Goal: Use online tool/utility: Utilize a website feature to perform a specific function

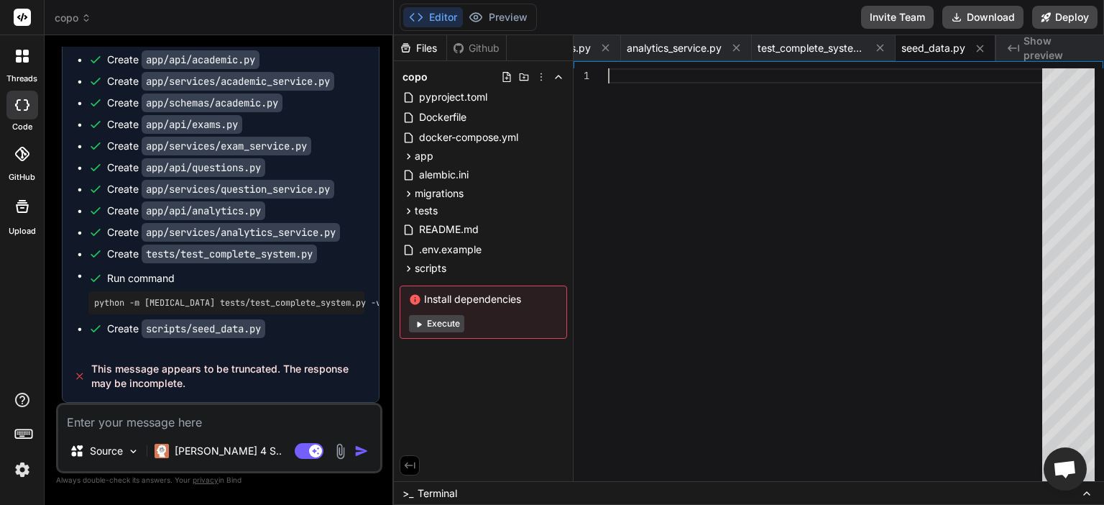
scroll to position [10237, 0]
click at [995, 12] on button "Download" at bounding box center [982, 17] width 81 height 23
type textarea "x"
click at [240, 427] on textarea at bounding box center [219, 418] width 322 height 26
type textarea "t"
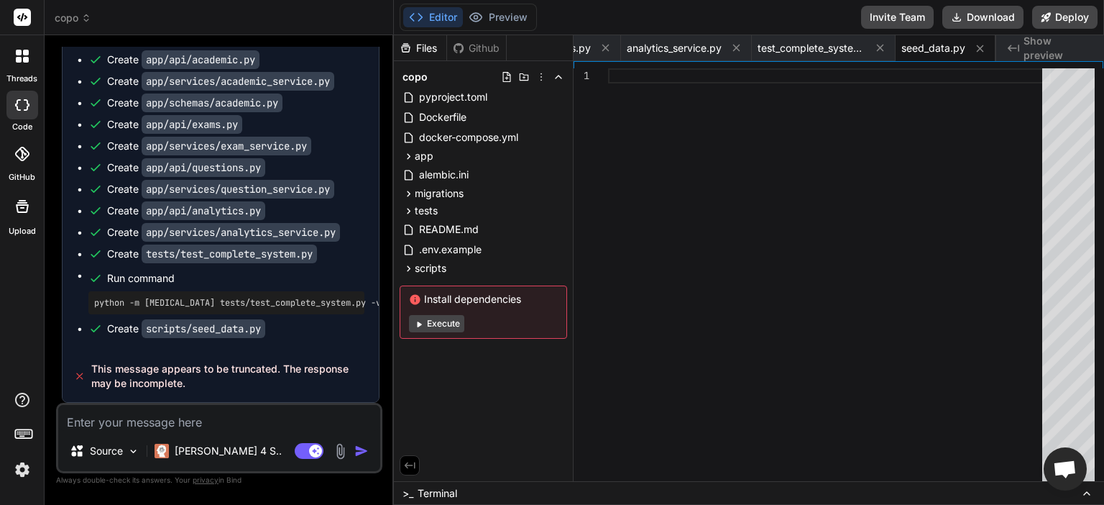
type textarea "x"
type textarea "ti"
type textarea "x"
type textarea "tin"
type textarea "x"
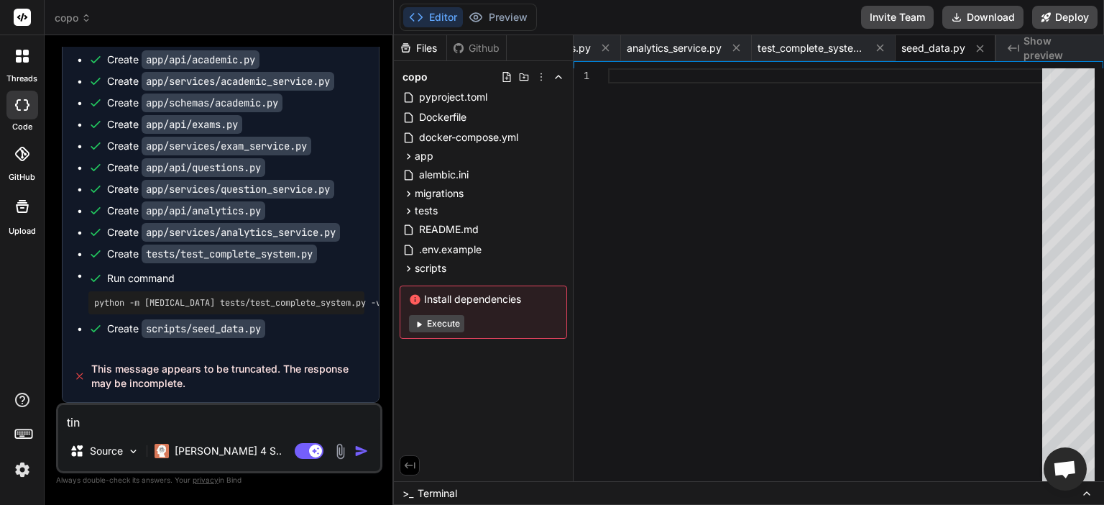
type textarea "tinu"
type textarea "x"
type textarea "tinue"
type textarea "x"
type textarea "ctinue"
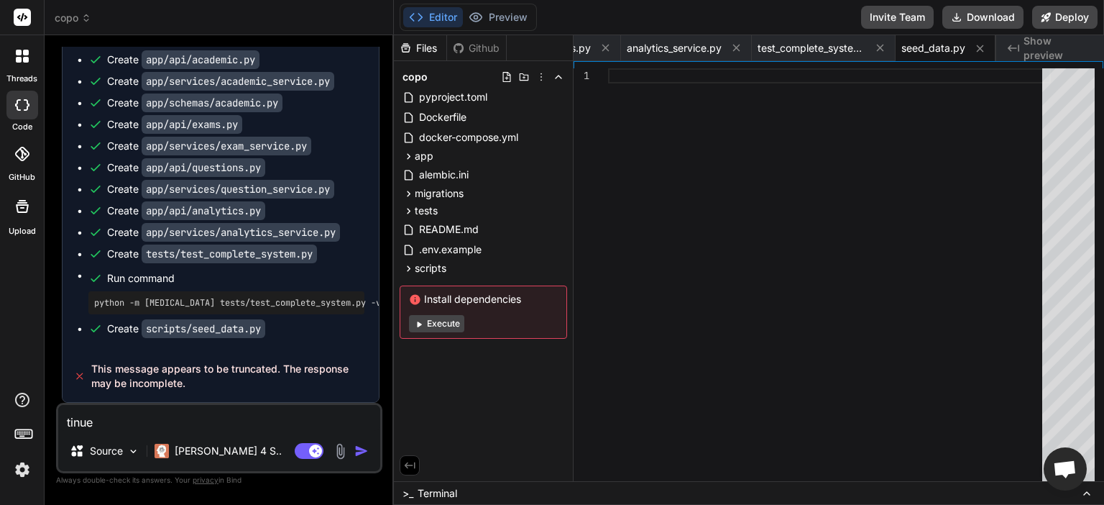
type textarea "x"
type textarea "cotinue"
type textarea "x"
type textarea "continue"
type textarea "x"
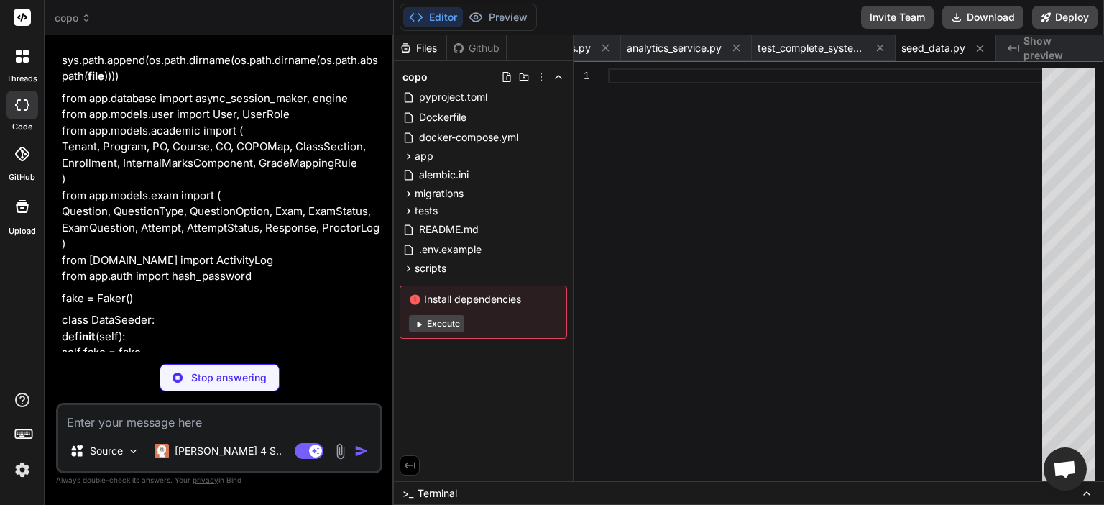
scroll to position [10889, 0]
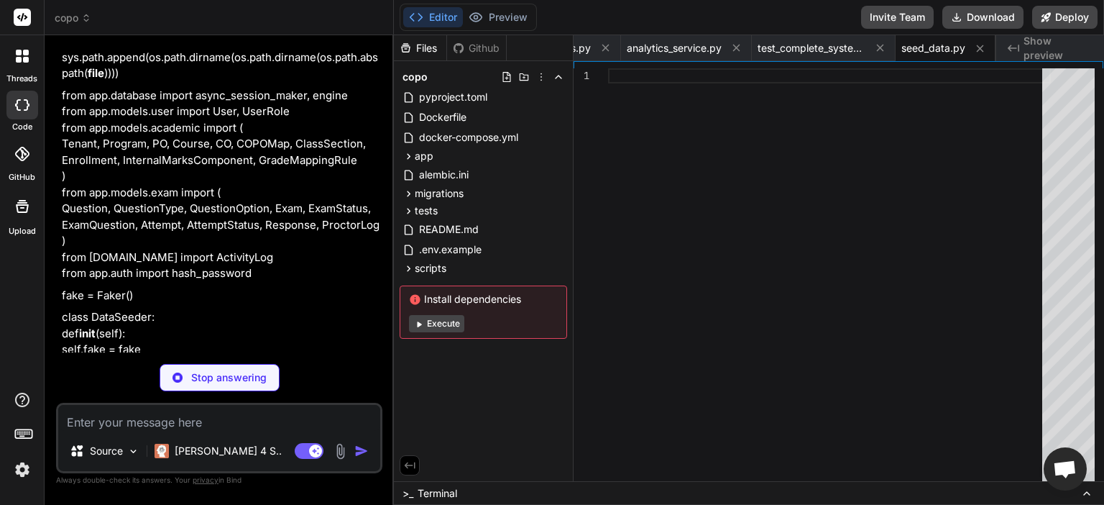
click at [257, 374] on p "Stop answering" at bounding box center [228, 377] width 75 height 14
type textarea "x"
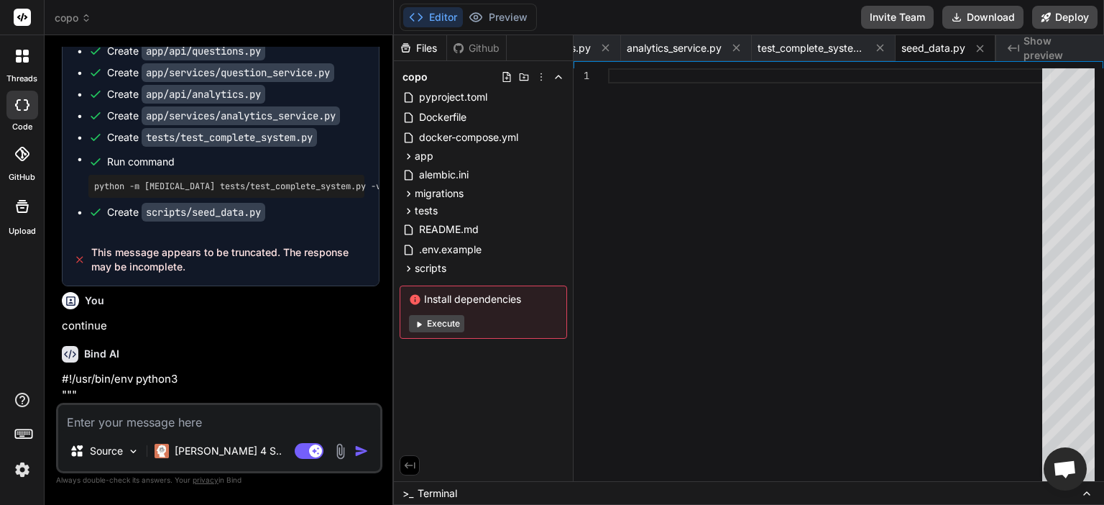
scroll to position [10303, 0]
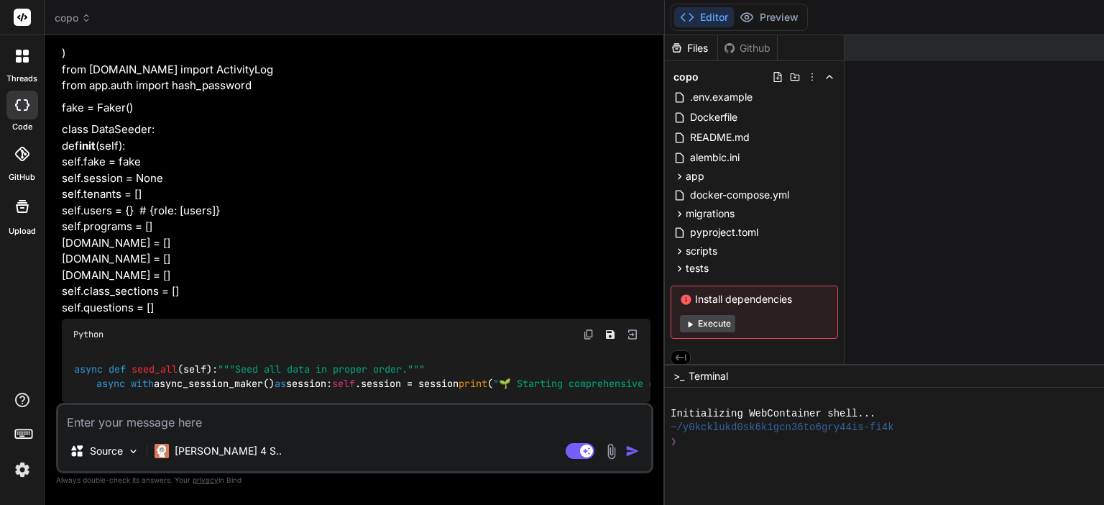
scroll to position [7567, 0]
type textarea "x"
click at [671, 173] on div "app" at bounding box center [754, 175] width 167 height 17
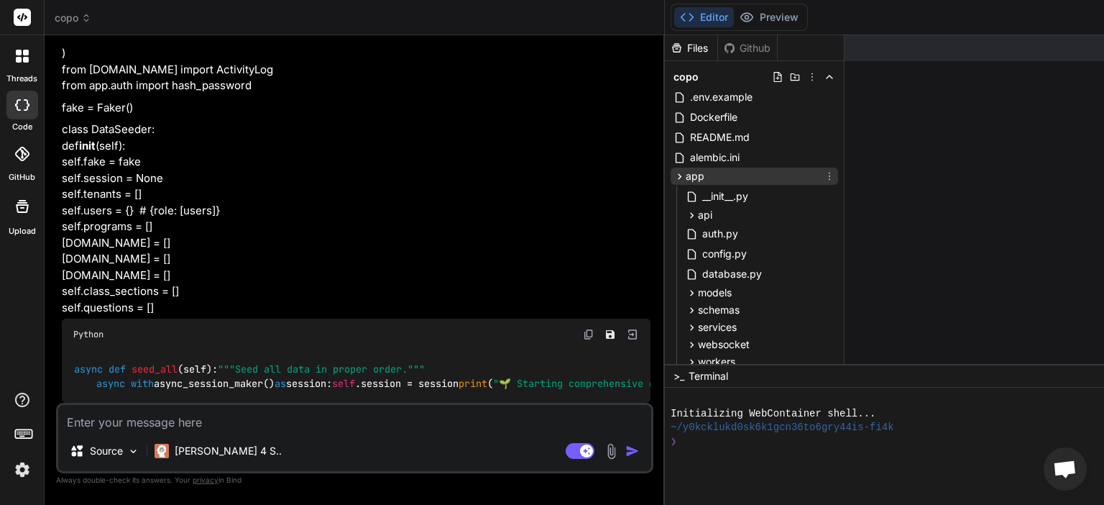
click at [671, 173] on div "app" at bounding box center [754, 175] width 167 height 17
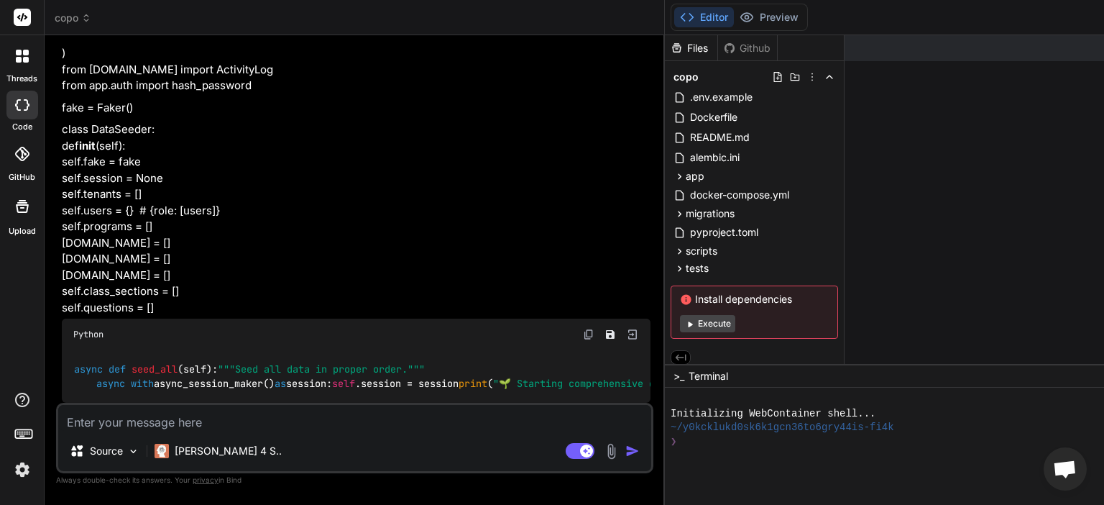
scroll to position [9434, 0]
click at [671, 173] on div "app" at bounding box center [754, 175] width 167 height 17
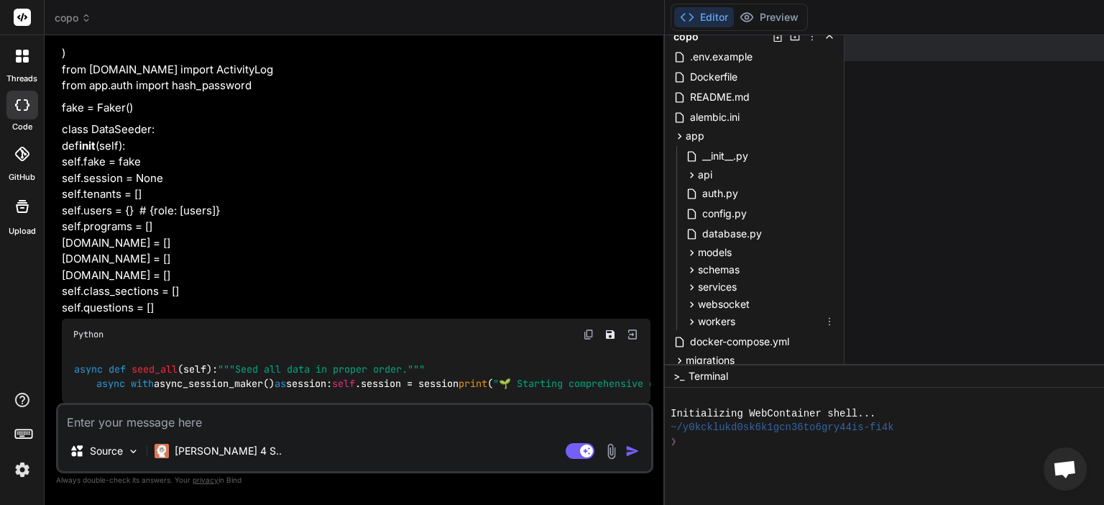
scroll to position [144, 0]
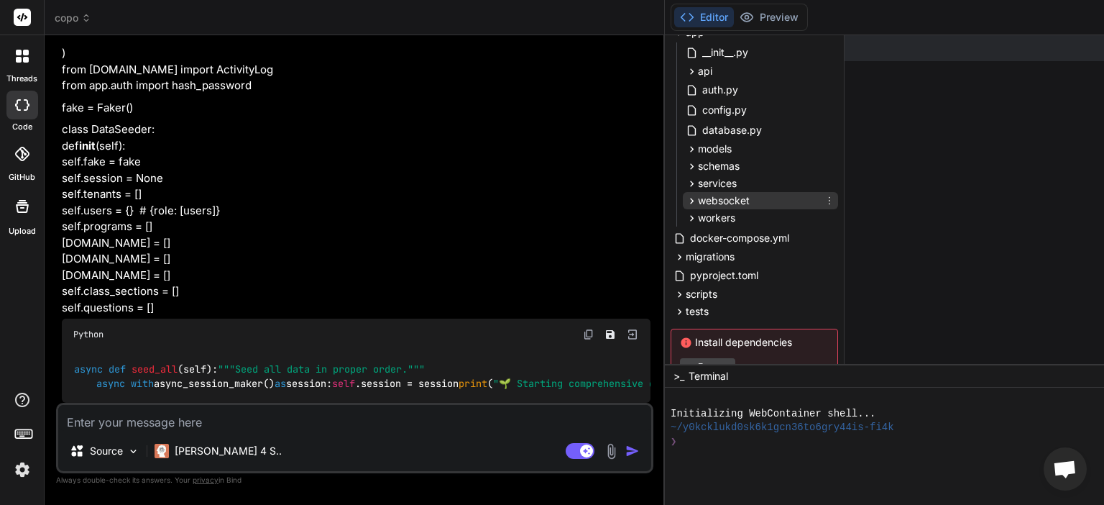
click at [683, 196] on div "websocket" at bounding box center [760, 200] width 155 height 17
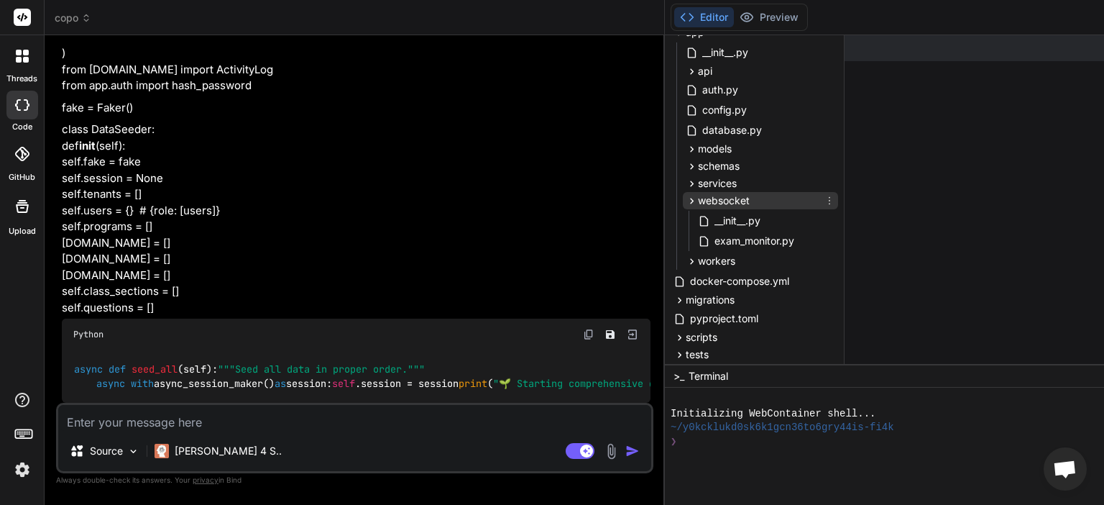
click at [683, 196] on div "websocket" at bounding box center [760, 200] width 155 height 17
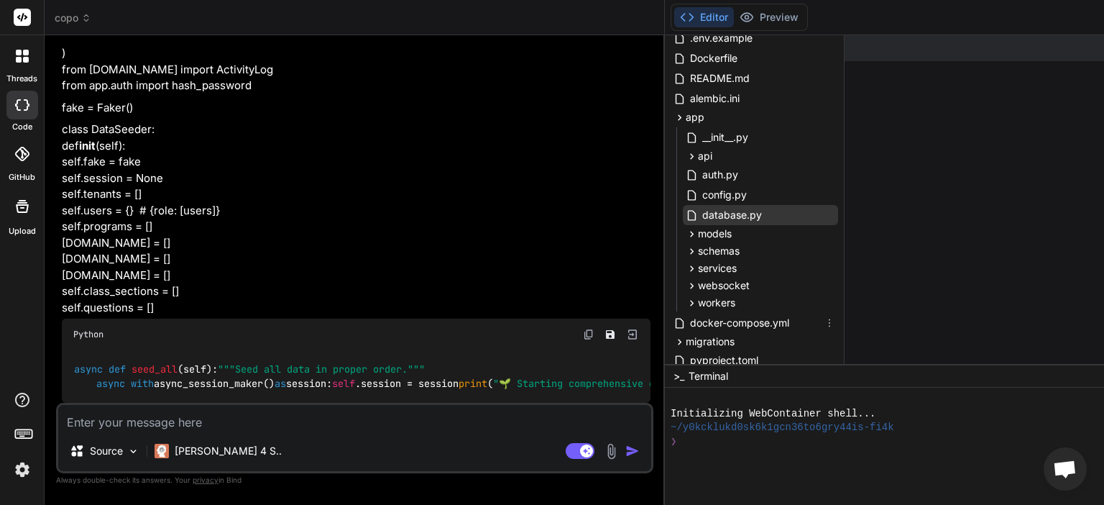
scroll to position [0, 0]
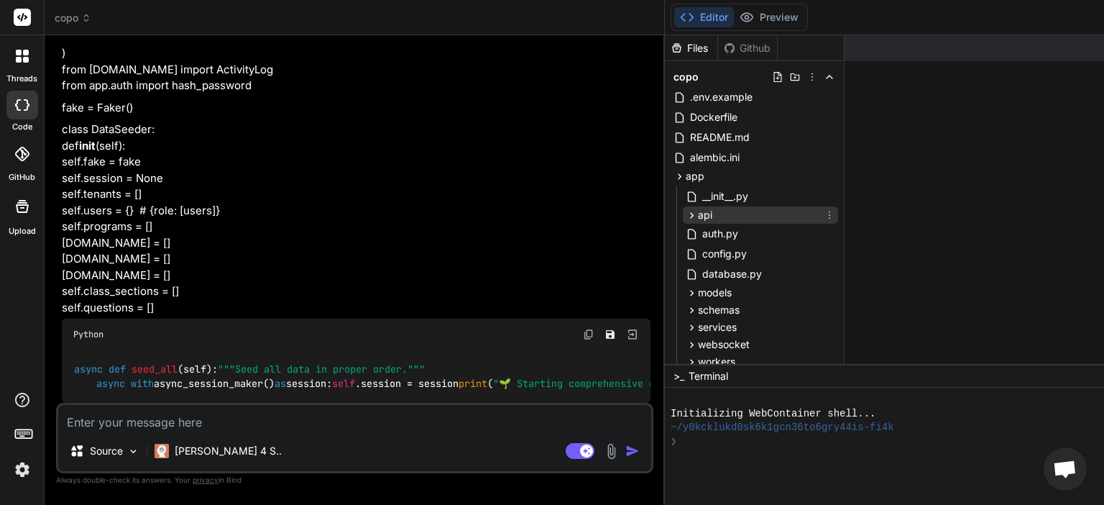
click at [683, 218] on div "api" at bounding box center [760, 214] width 155 height 17
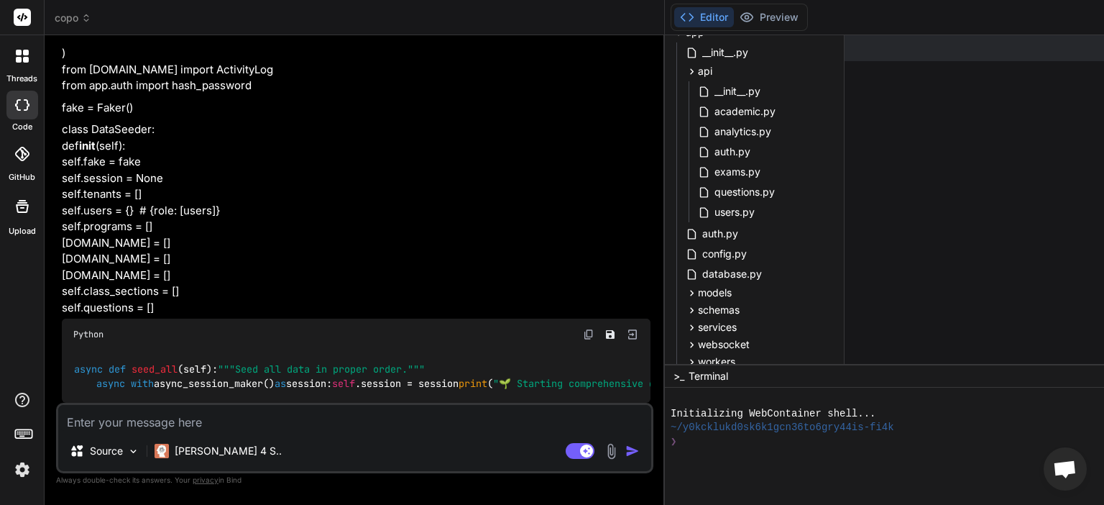
scroll to position [9434, 0]
click at [152, 424] on textarea at bounding box center [354, 418] width 593 height 26
paste textarea "# 🔐 Final Consolidated System Specification — AI‑Powered Academic Management & …"
type textarea "# 🔐 Final Consolidated System Specification — AI‑Powered Academic Management & …"
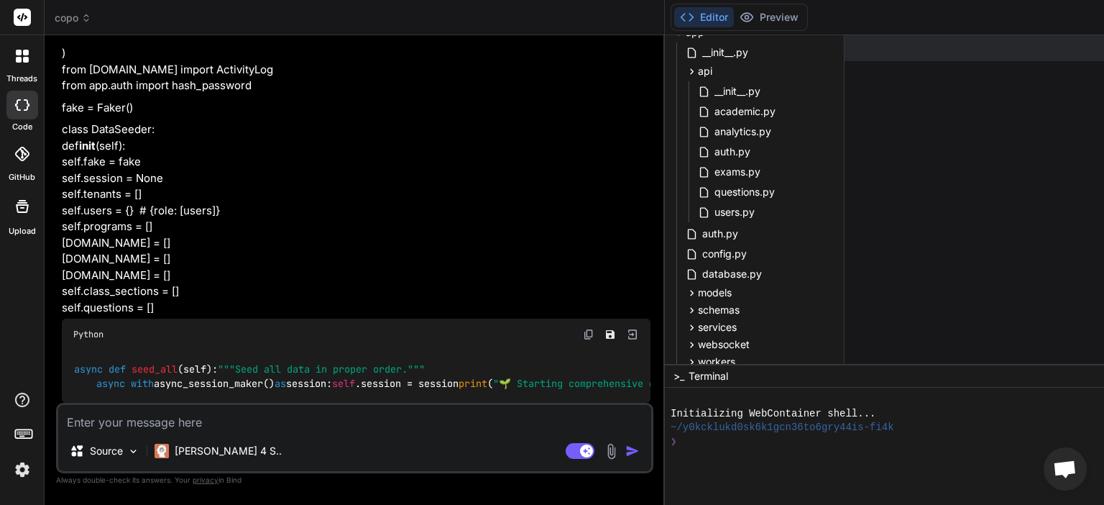
type textarea "x"
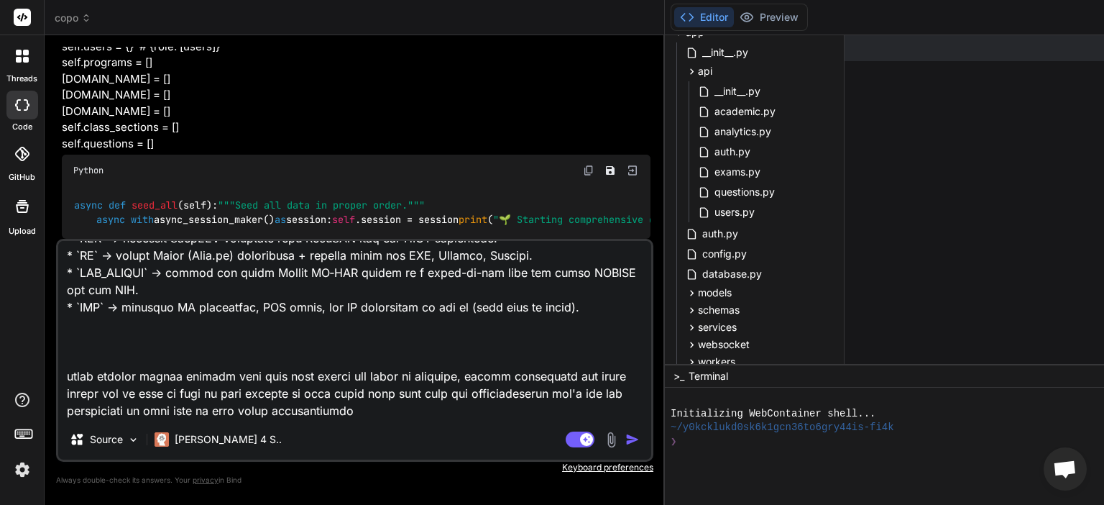
scroll to position [9837, 0]
type textarea "x"
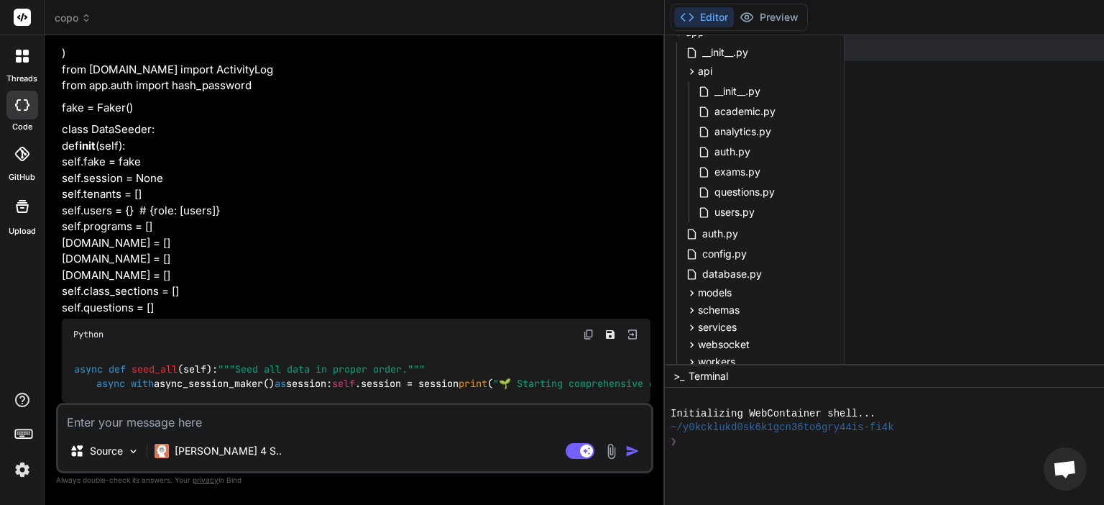
scroll to position [0, 0]
click at [213, 415] on textarea at bounding box center [354, 418] width 593 height 26
paste textarea "You are an expert AI IDE Agent tasked with completing a partially developed AI-…"
type textarea "You are an expert AI IDE Agent tasked with completing a partially developed AI-…"
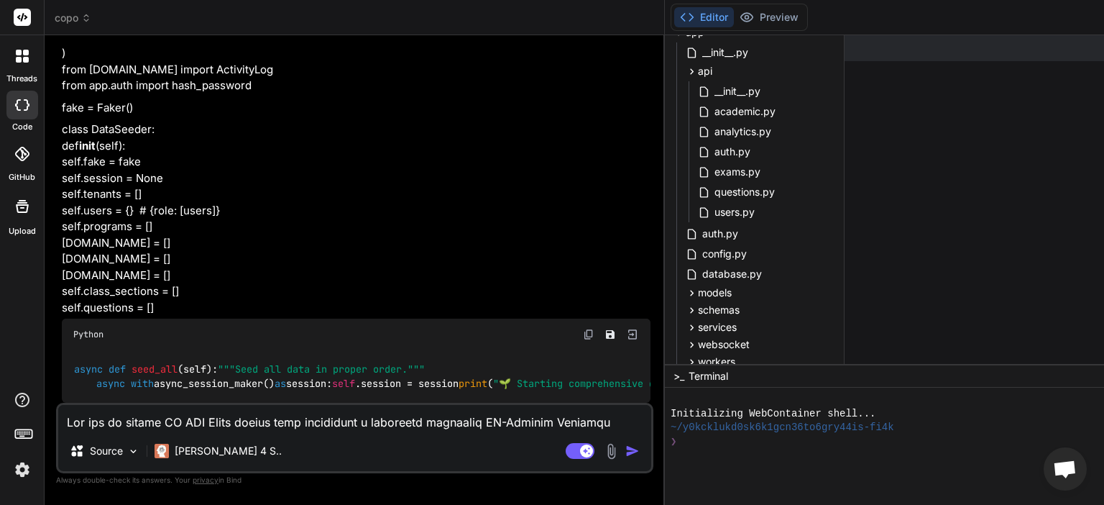
scroll to position [3745, 0]
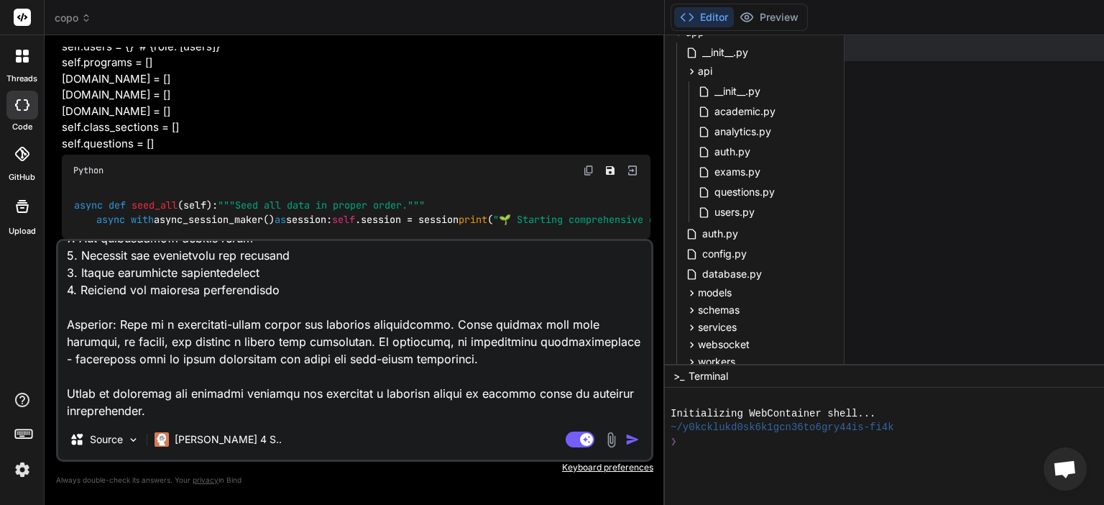
type textarea "x"
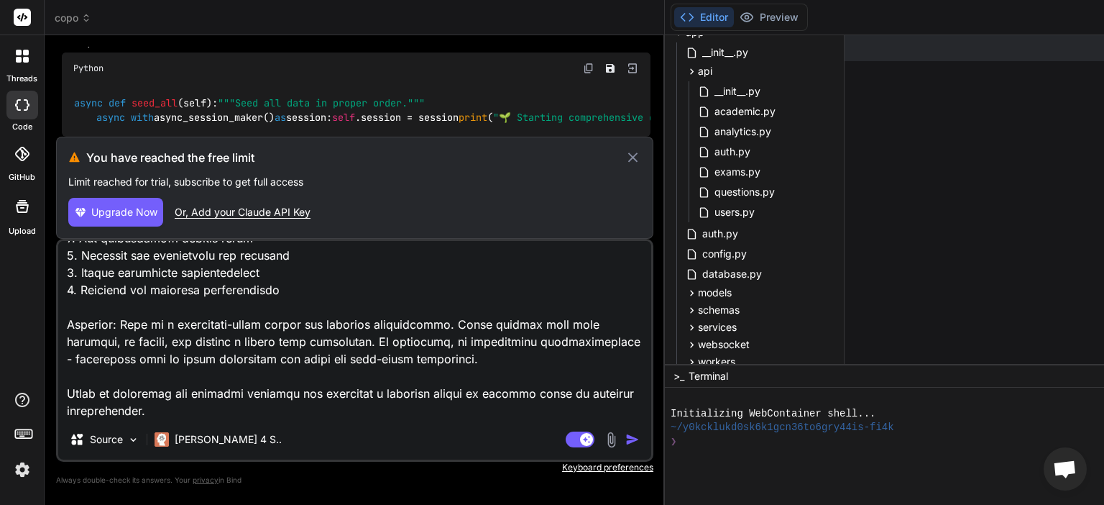
scroll to position [3747, 0]
type textarea "You are an expert AI IDE Agent tasked with completing a partially developed AI-…"
click at [628, 156] on icon at bounding box center [633, 157] width 10 height 10
type textarea "x"
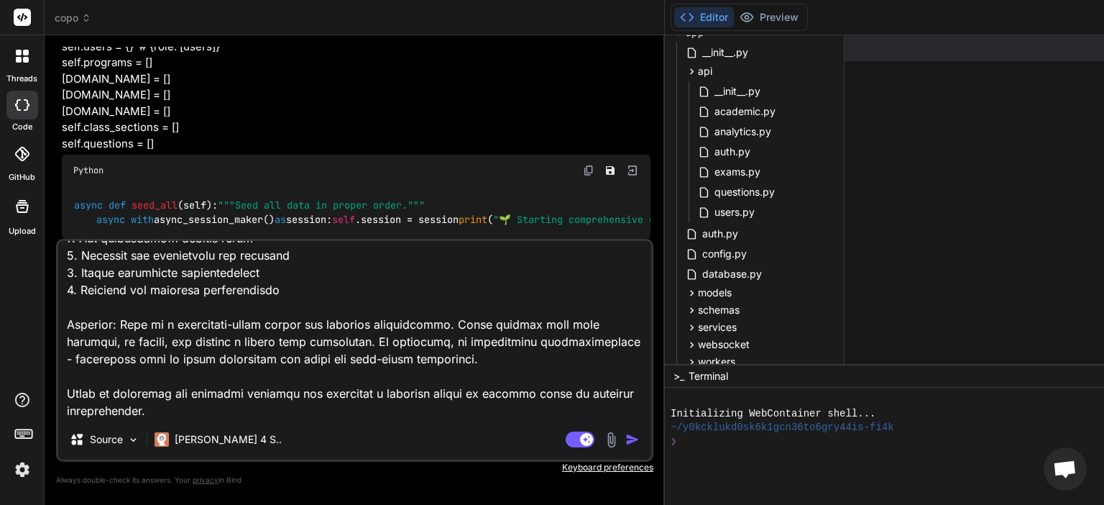
scroll to position [9506, 0]
